Goal: Task Accomplishment & Management: Manage account settings

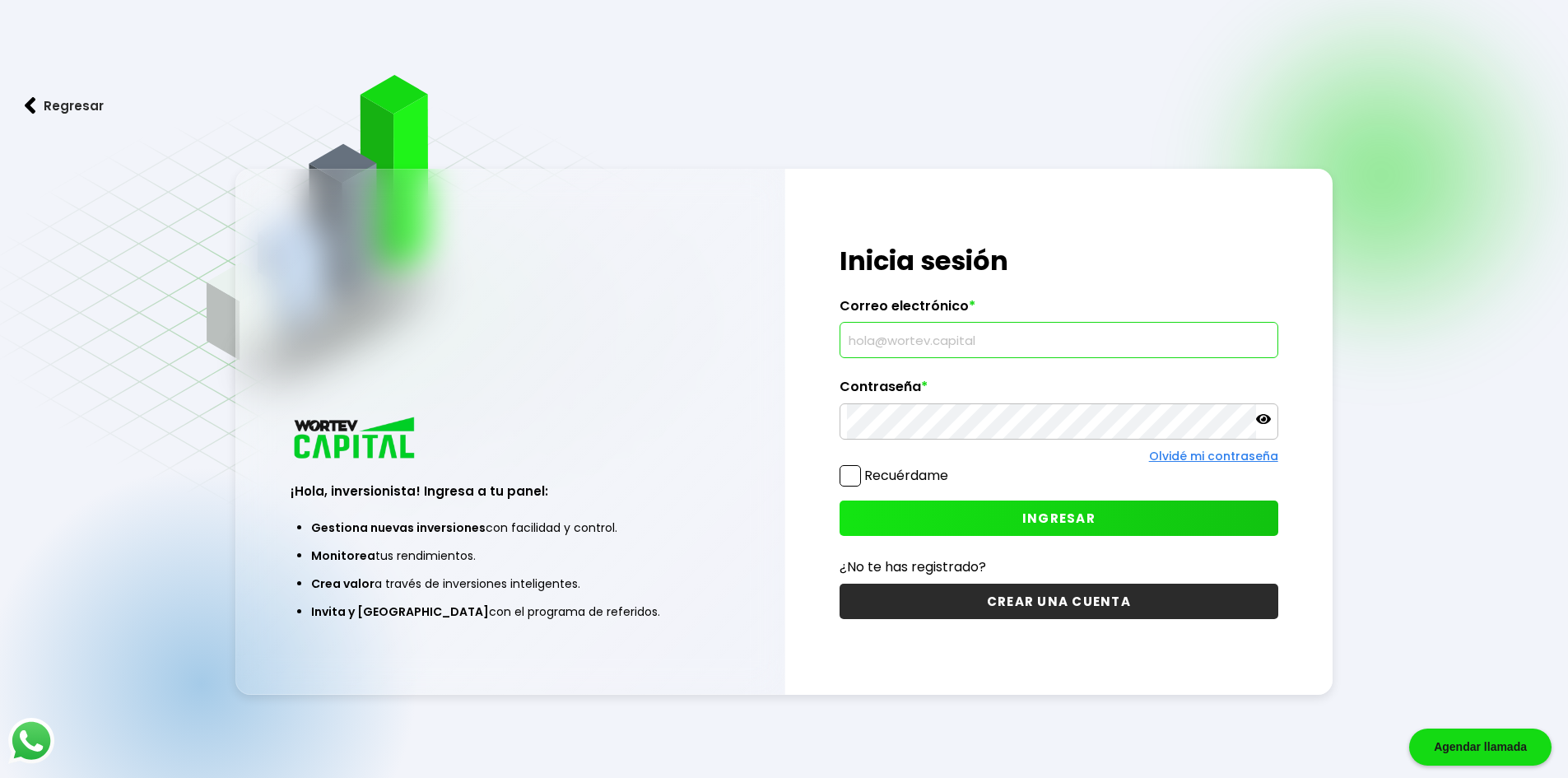
click at [1090, 346] on input "text" at bounding box center [1059, 339] width 424 height 34
type input "[EMAIL_ADDRESS][DOMAIN_NAME]"
click at [1264, 424] on icon at bounding box center [1263, 418] width 15 height 15
click at [1039, 512] on span "INGRESAR" at bounding box center [1059, 518] width 73 height 18
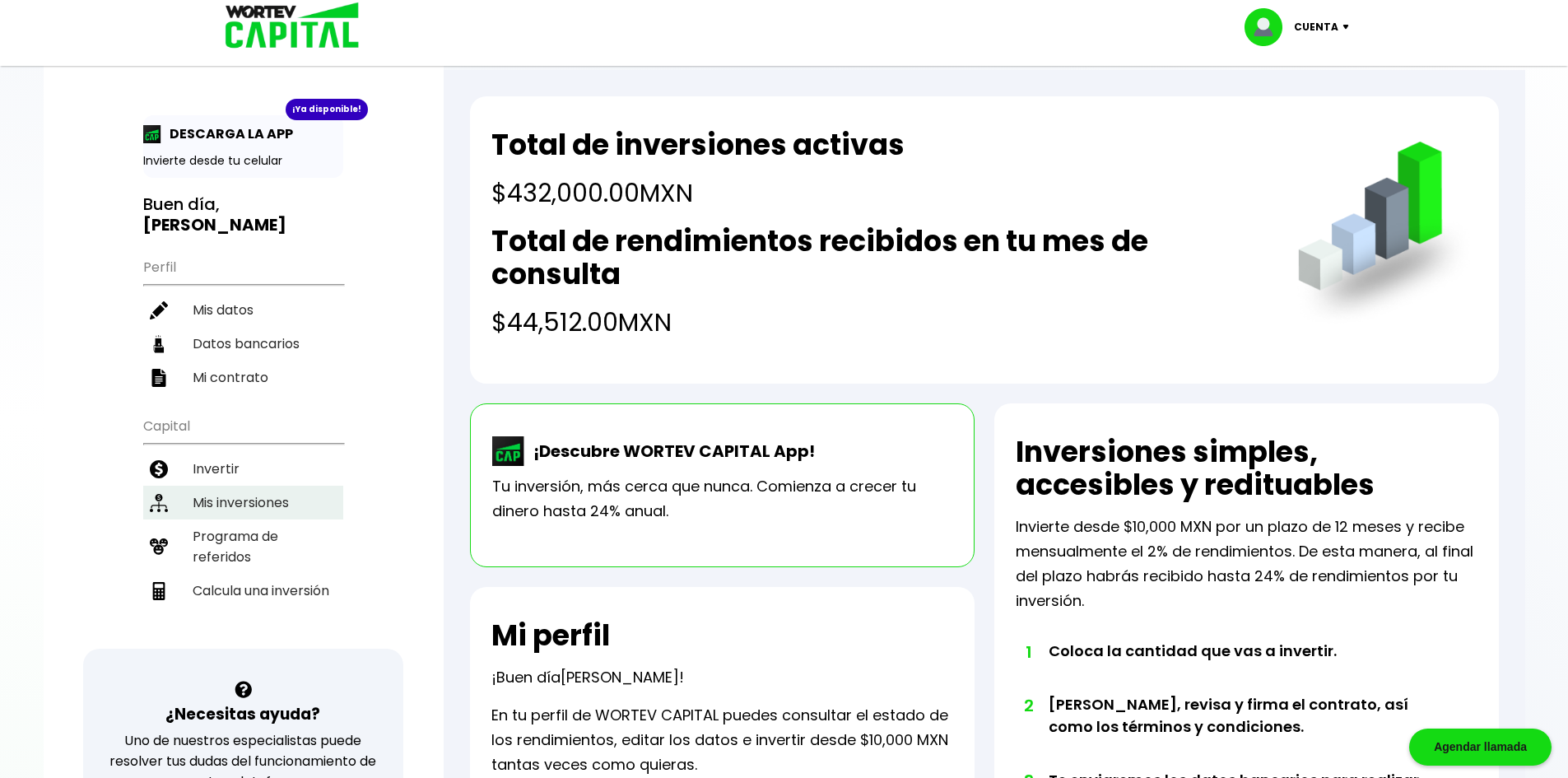
click at [245, 505] on li "Mis inversiones" at bounding box center [243, 502] width 200 height 34
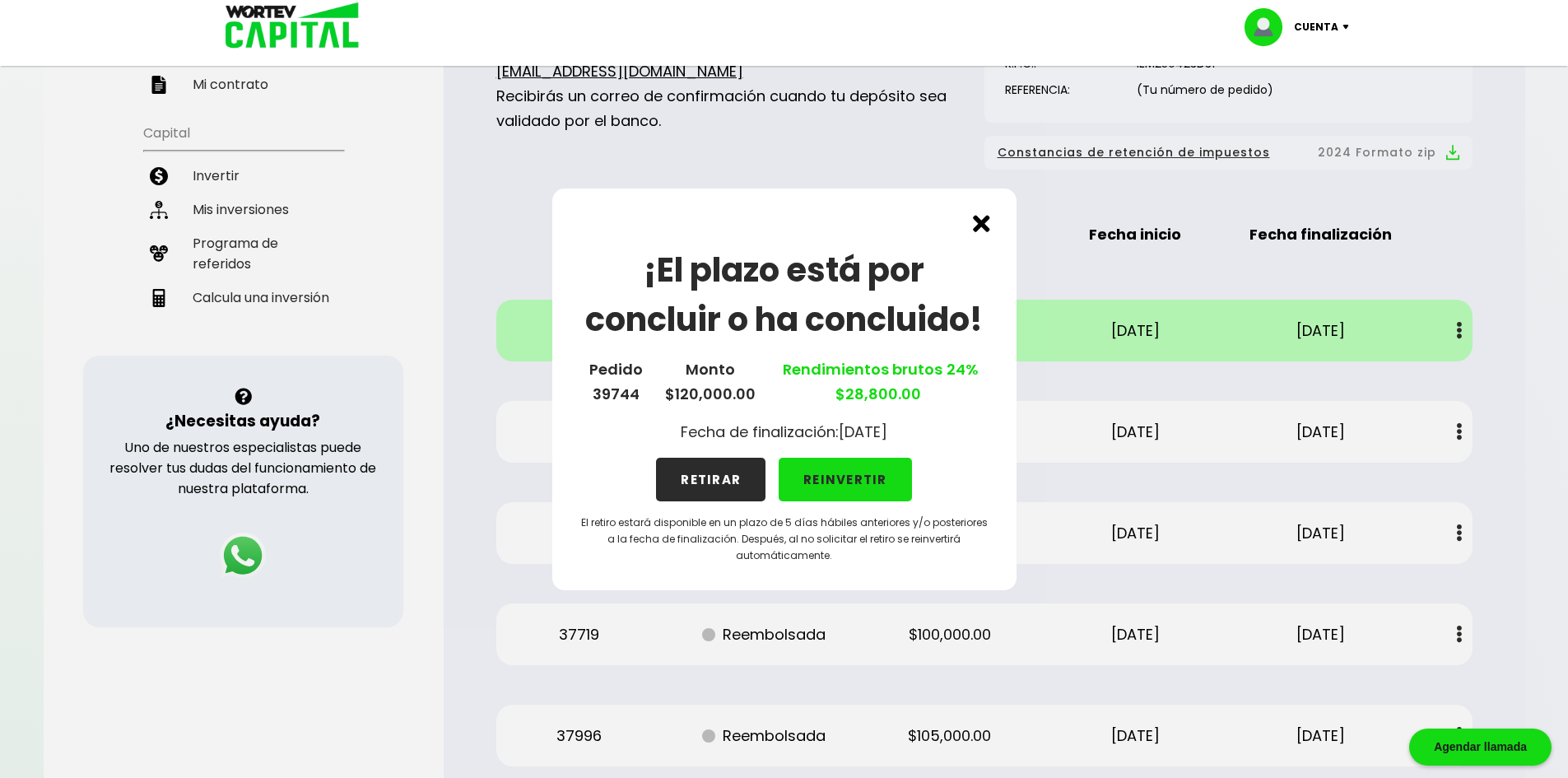
scroll to position [381, 0]
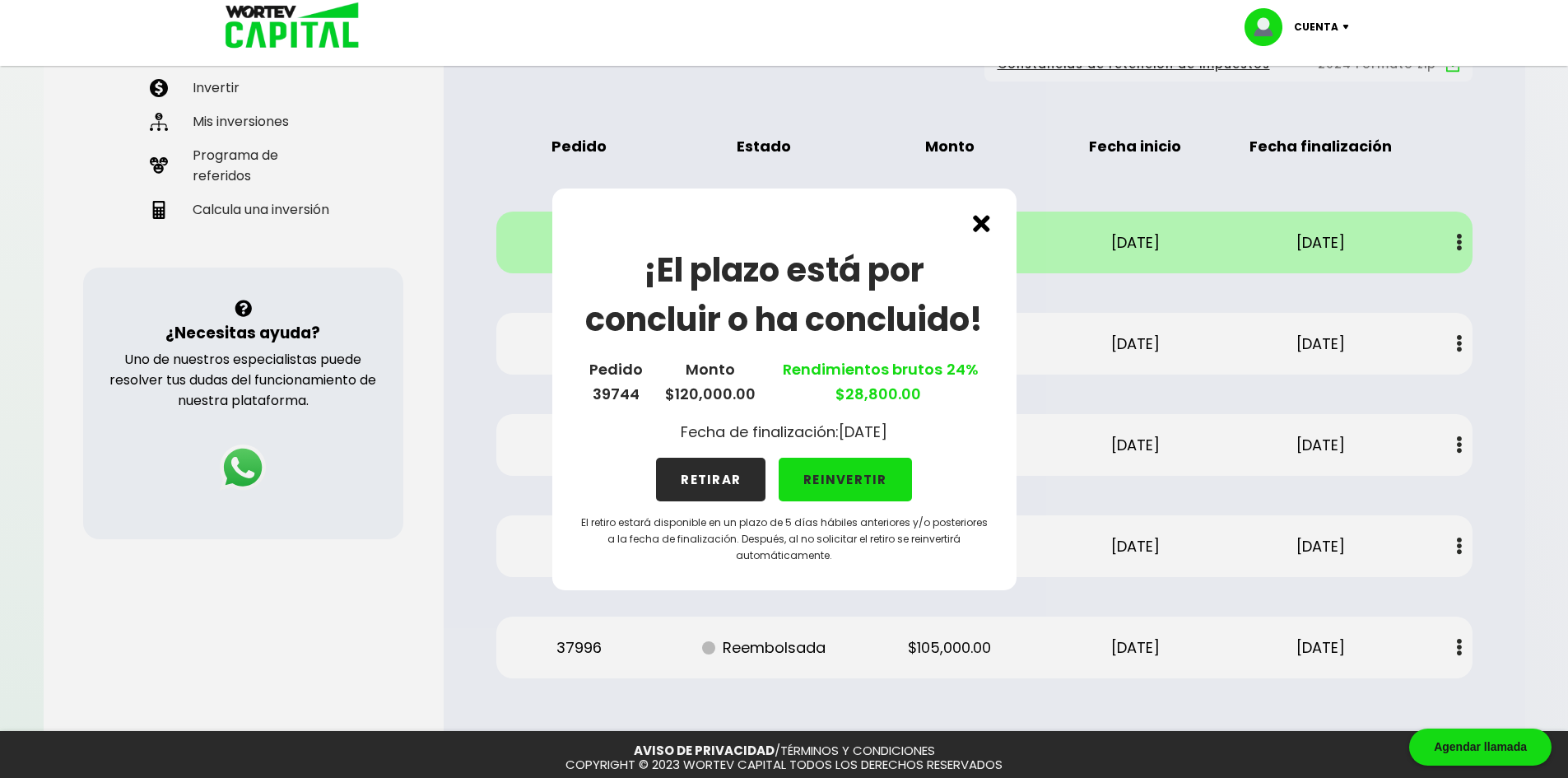
click at [857, 491] on button "REINVERTIR" at bounding box center [846, 479] width 133 height 44
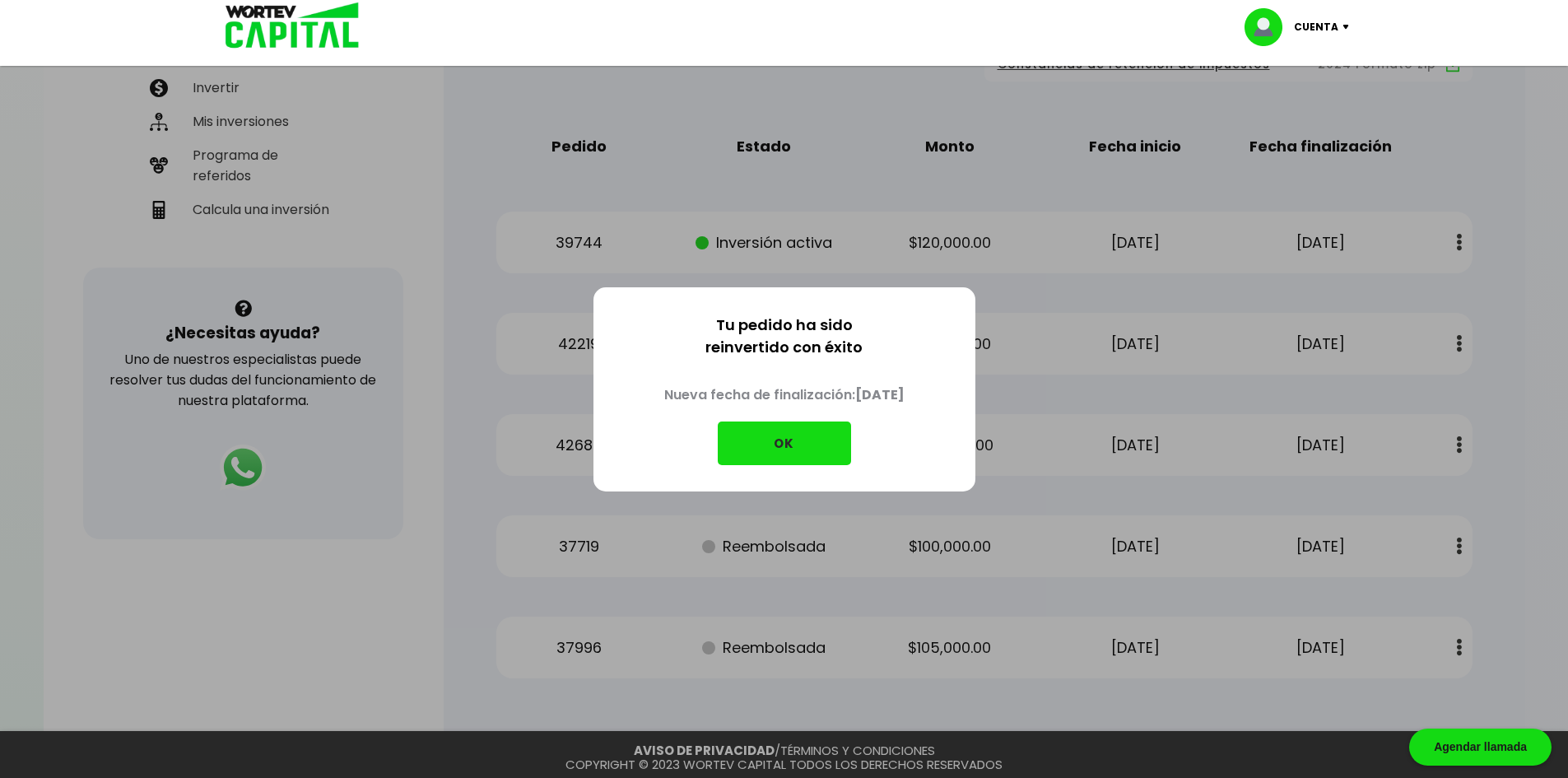
click at [773, 435] on button "OK" at bounding box center [784, 443] width 133 height 44
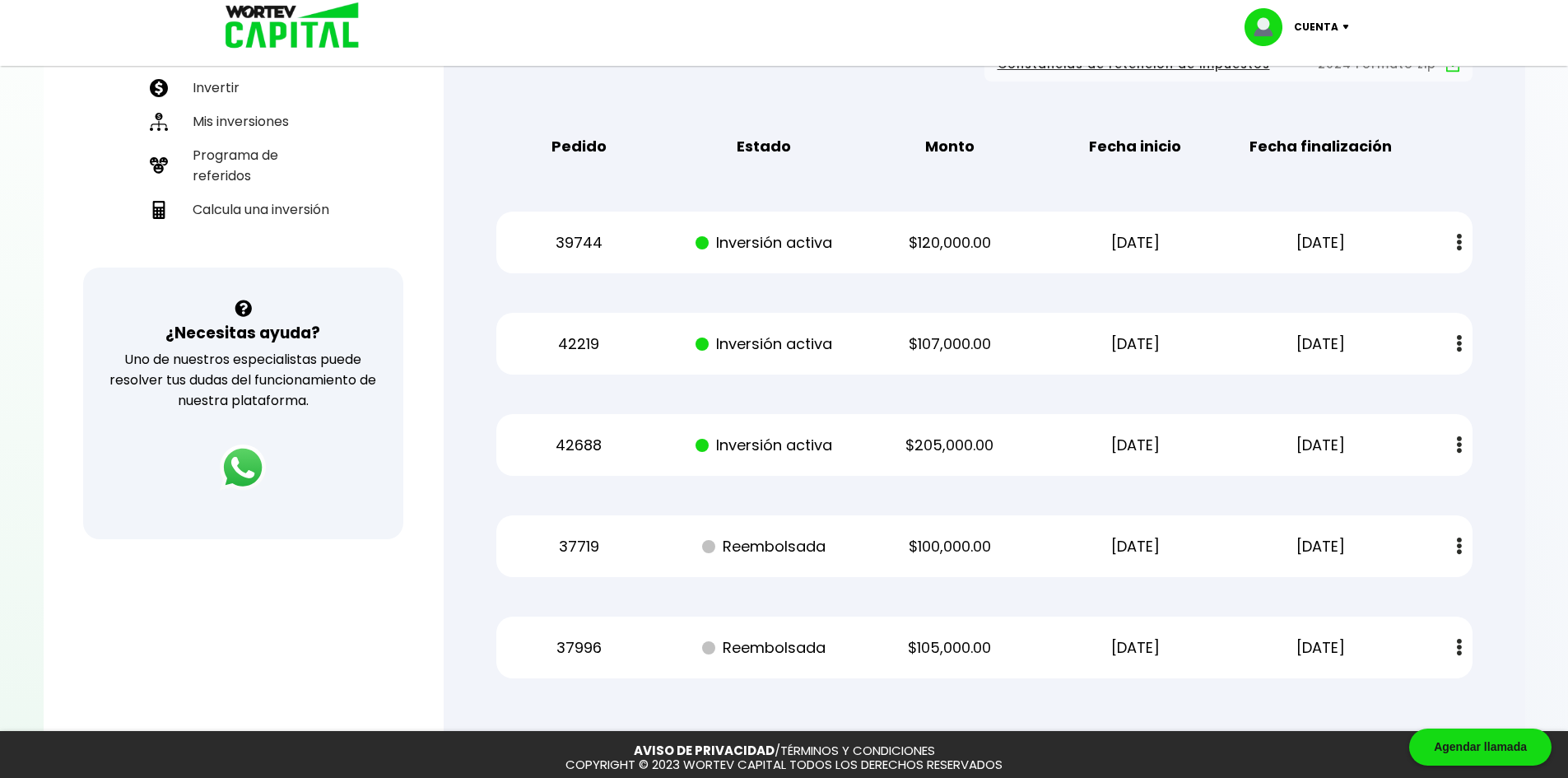
click at [1501, 264] on div "Regresar Mis inversiones Como inversionista activo de WORTEV CAPITAL, apoyas el…" at bounding box center [984, 210] width 1081 height 1042
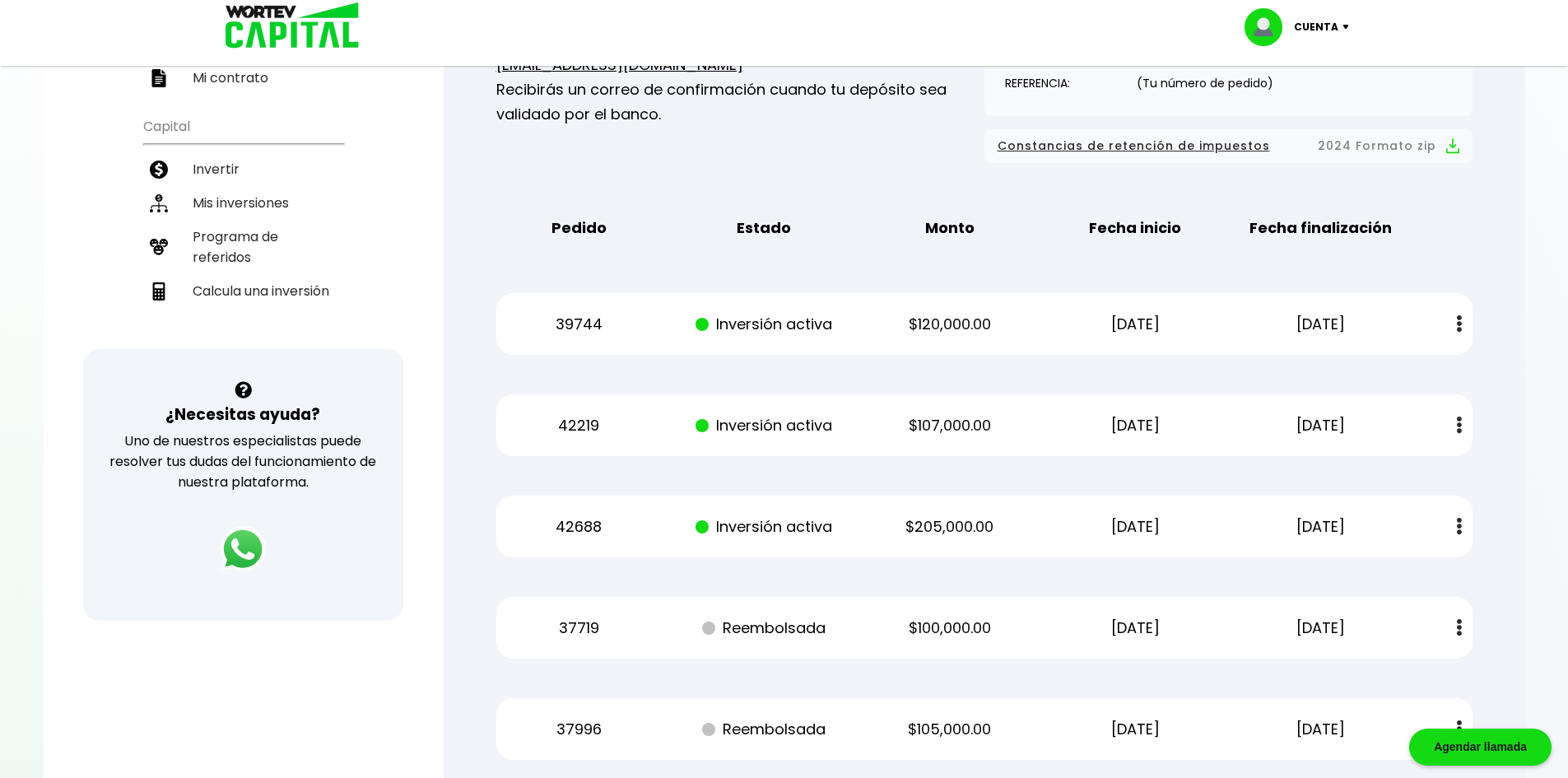
scroll to position [281, 0]
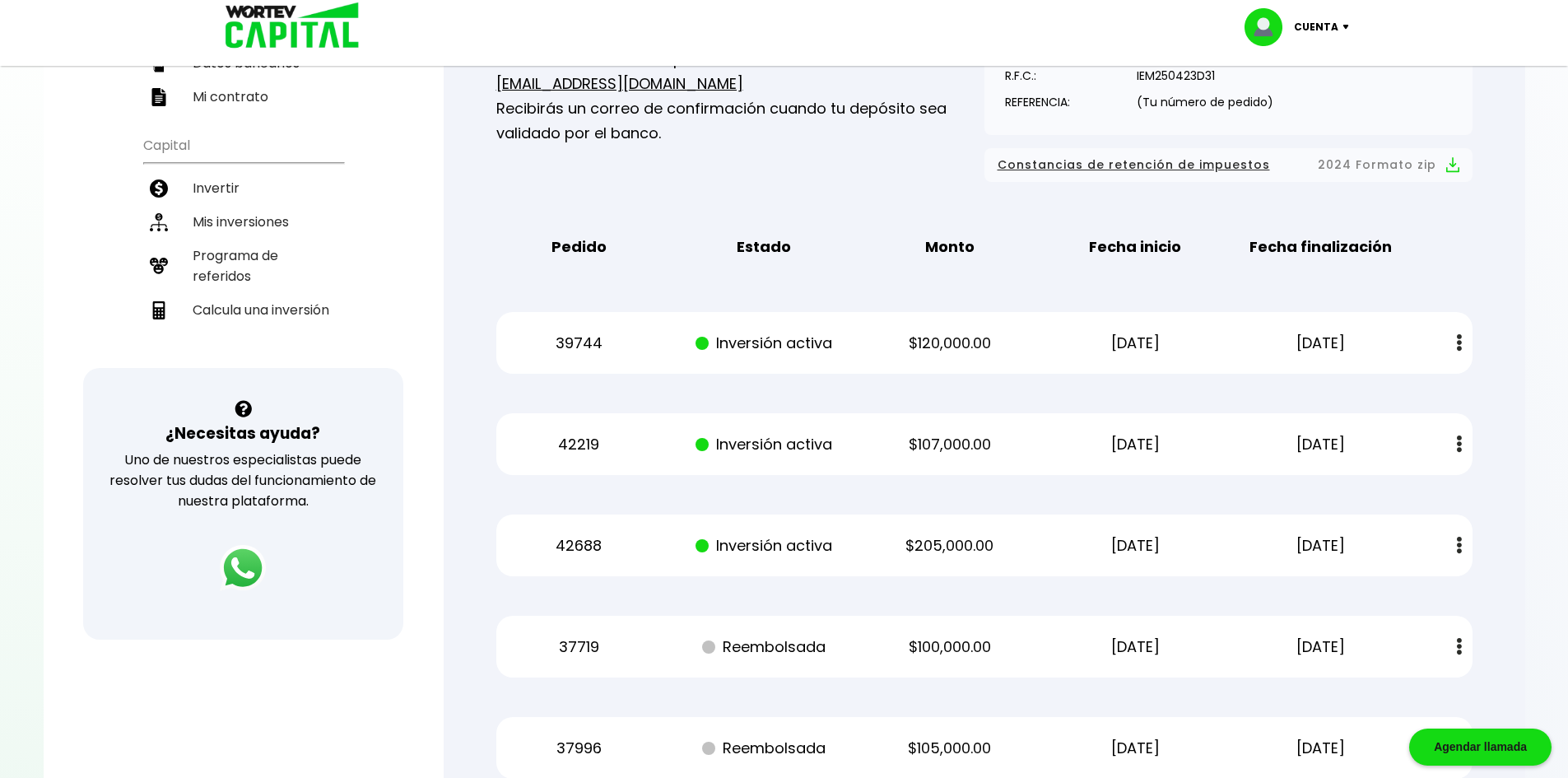
click at [1459, 342] on img at bounding box center [1459, 343] width 5 height 18
click at [1493, 267] on div "Mis inversiones Como inversionista activo de WORTEV CAPITAL, apoyas el crecimie…" at bounding box center [984, 338] width 1028 height 932
click at [841, 315] on div "39744 Inversión activa $120,000.00 [DATE] [DATE] Estado de cuenta" at bounding box center [984, 342] width 977 height 62
click at [841, 330] on p "Inversión activa" at bounding box center [764, 342] width 156 height 24
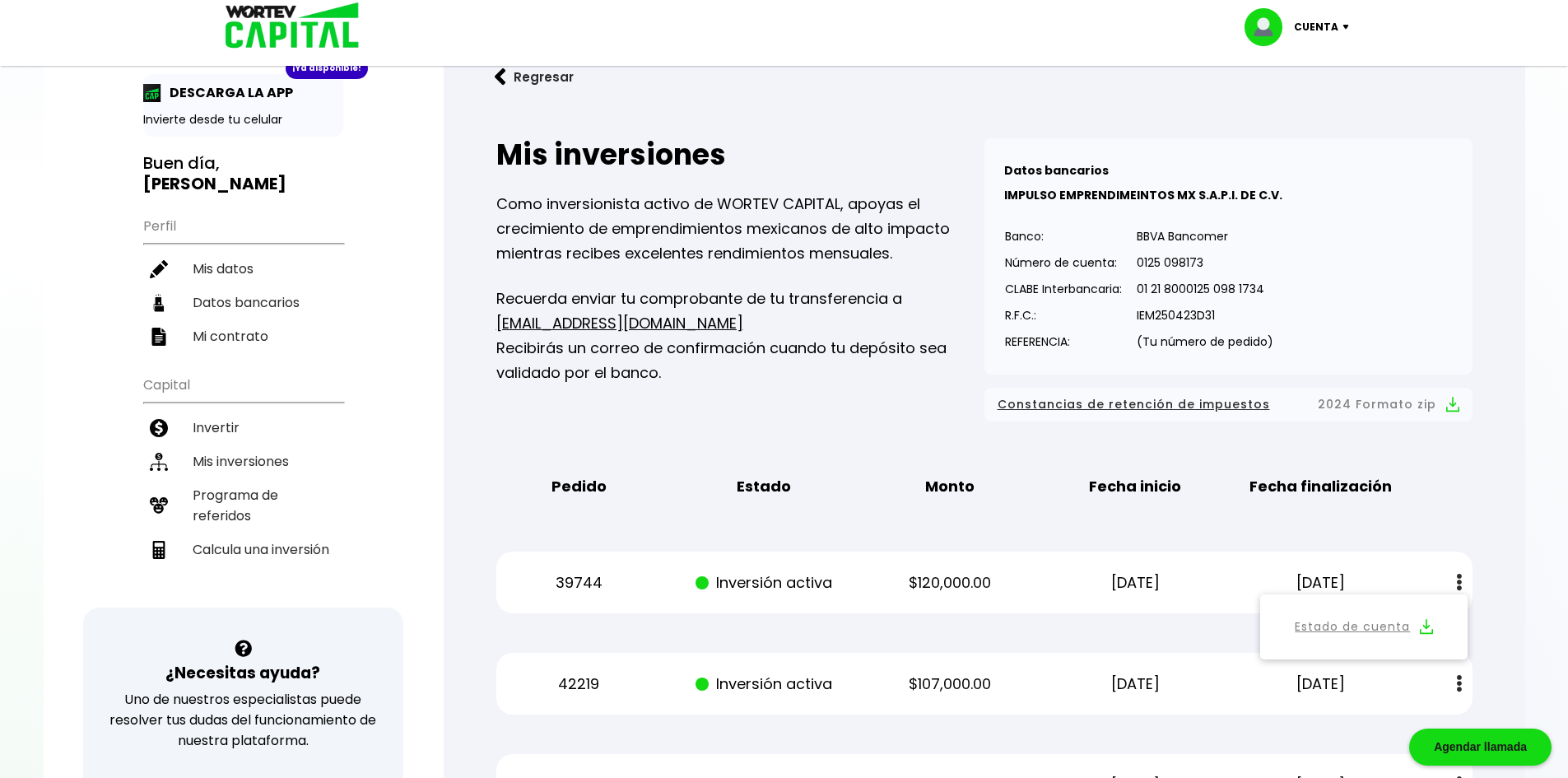
scroll to position [0, 0]
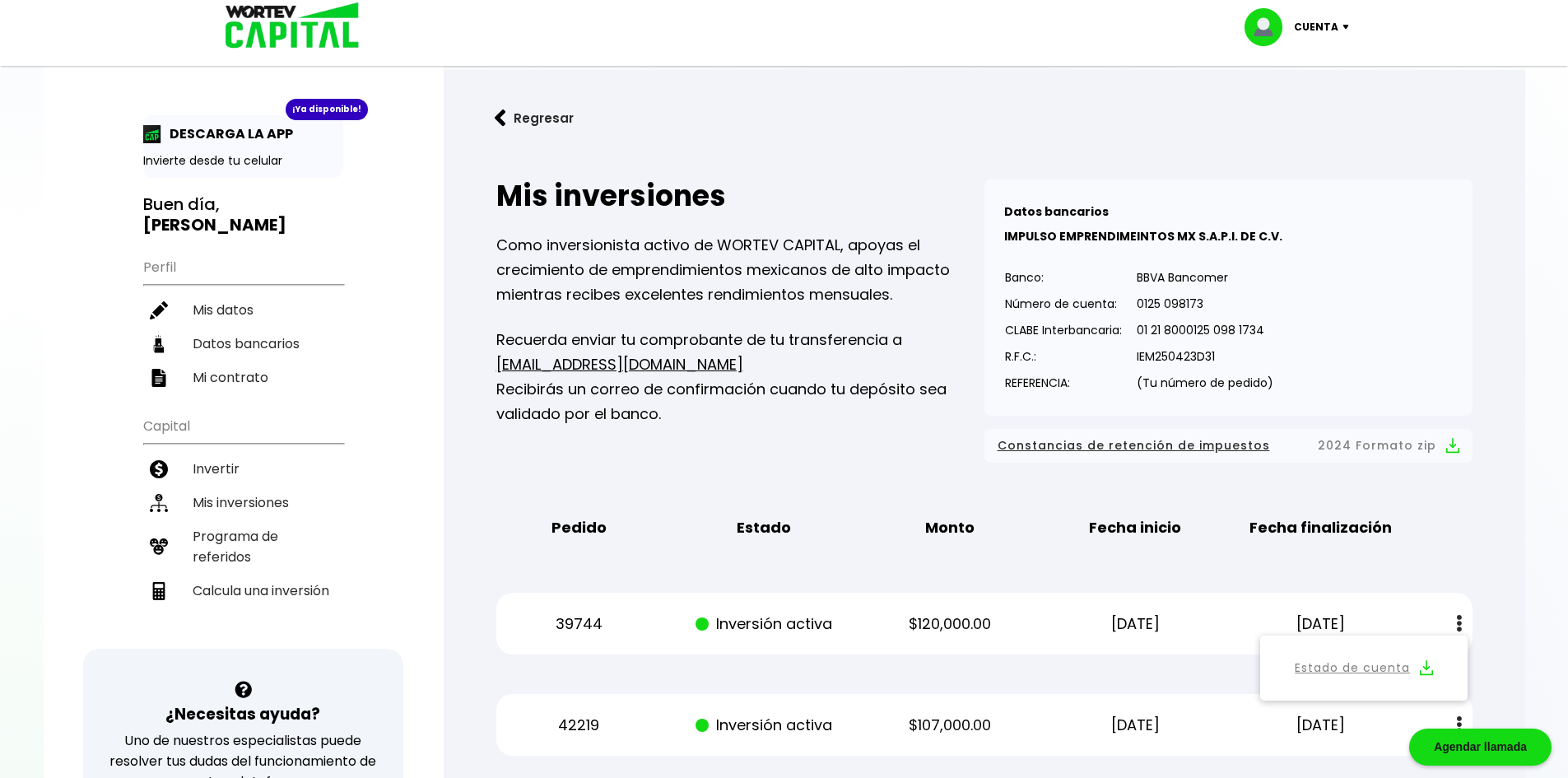
click at [1281, 24] on img at bounding box center [1269, 26] width 50 height 38
click at [1290, 97] on li "Cerrar sesión" at bounding box center [1298, 109] width 132 height 34
